Goal: Information Seeking & Learning: Learn about a topic

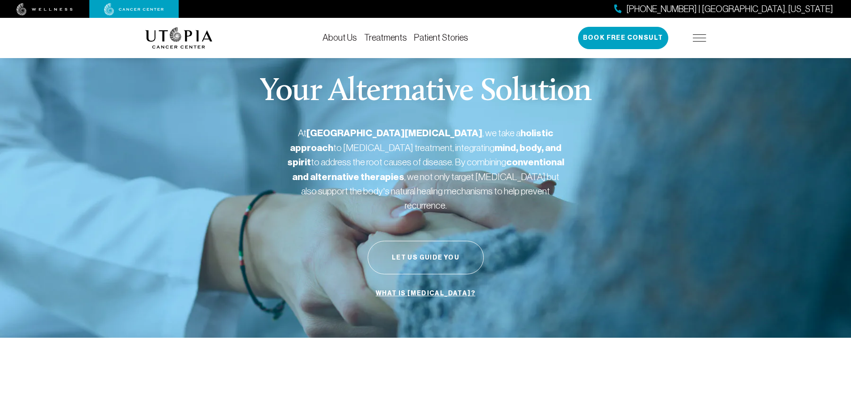
click at [701, 40] on img at bounding box center [699, 37] width 13 height 7
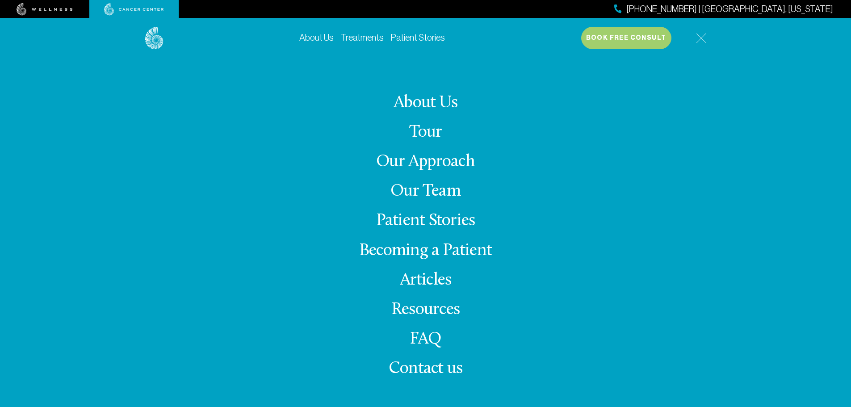
click at [359, 35] on link "Treatments" at bounding box center [362, 38] width 43 height 10
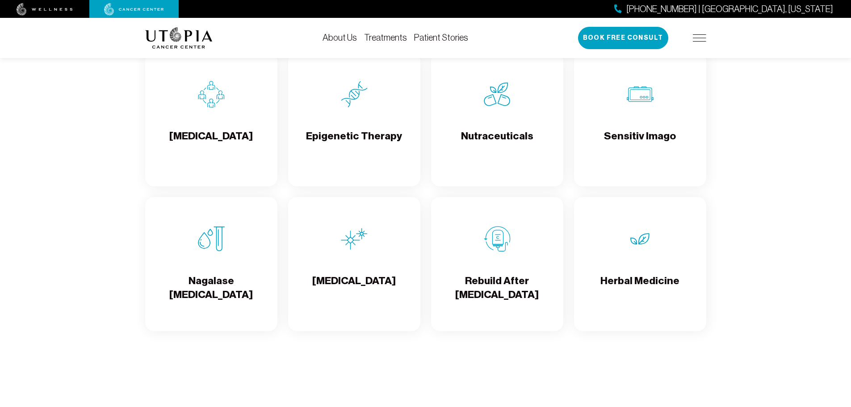
scroll to position [1518, 0]
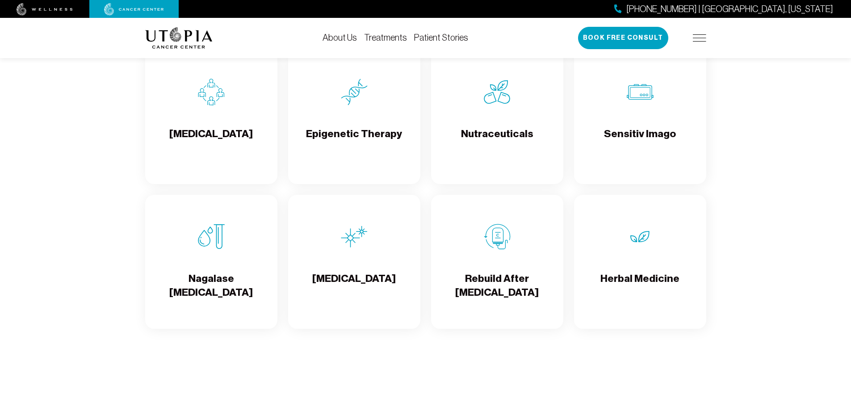
click at [364, 279] on h4 "[MEDICAL_DATA]" at bounding box center [354, 286] width 84 height 29
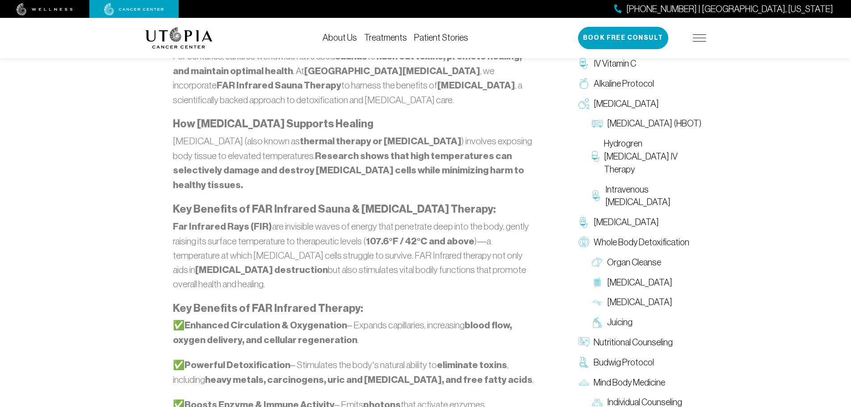
scroll to position [536, 0]
